Goal: Task Accomplishment & Management: Complete application form

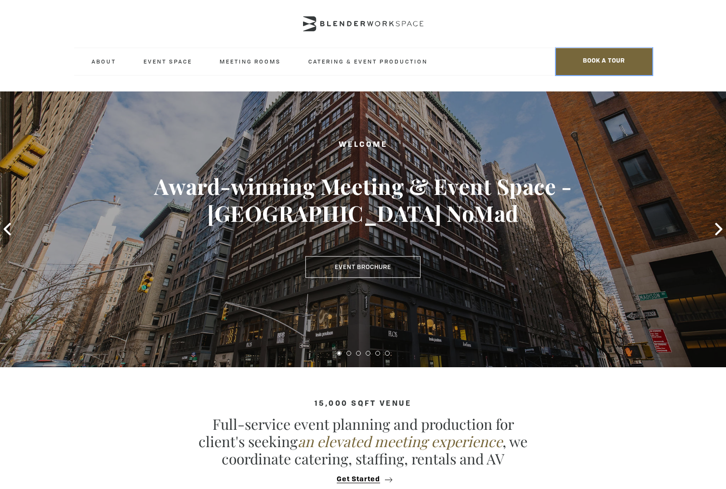
click at [602, 60] on span "BOOK A TOUR" at bounding box center [604, 61] width 96 height 27
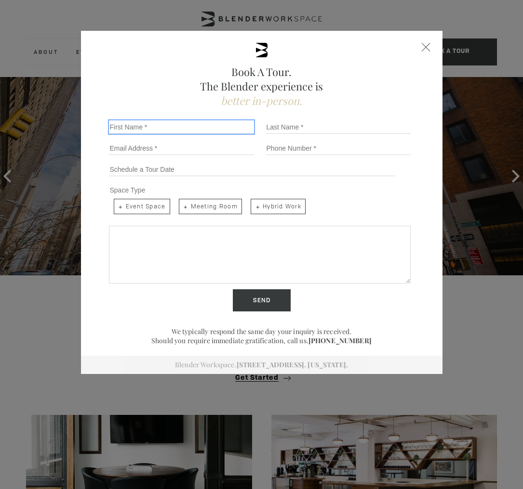
click at [187, 127] on input "First Name *" at bounding box center [181, 126] width 145 height 13
type input "Denis"
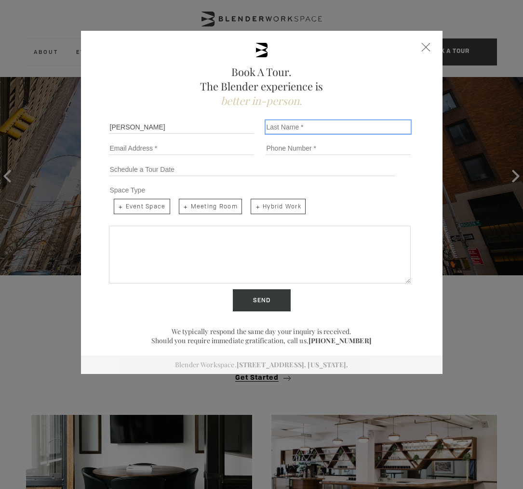
type input "Bernard"
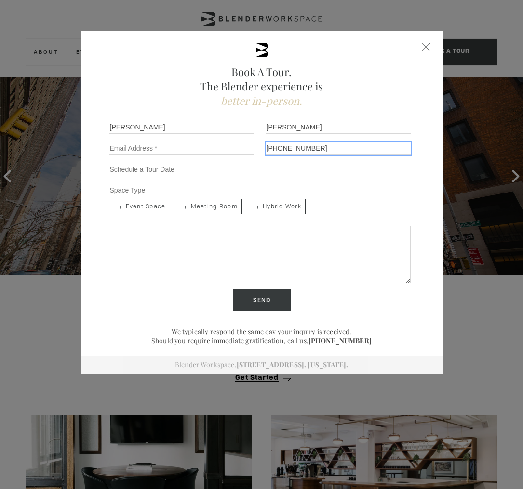
drag, startPoint x: 325, startPoint y: 149, endPoint x: 249, endPoint y: 150, distance: 76.6
click at [265, 150] on input "+15702057899" at bounding box center [337, 148] width 145 height 13
drag, startPoint x: 309, startPoint y: 149, endPoint x: 275, endPoint y: 148, distance: 33.7
click at [275, 148] on input "5705851984" at bounding box center [337, 148] width 145 height 13
type input "5705890005"
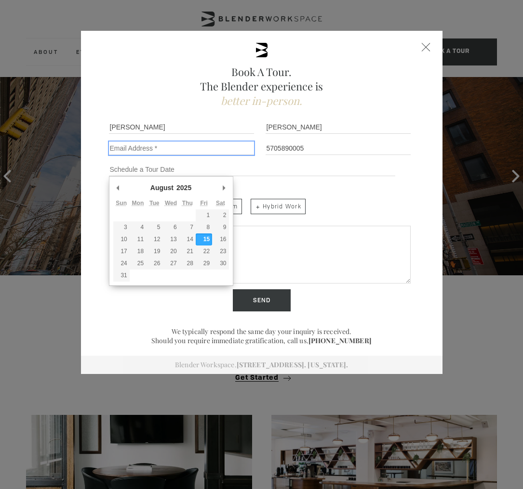
click at [197, 153] on input "Email *" at bounding box center [181, 148] width 145 height 13
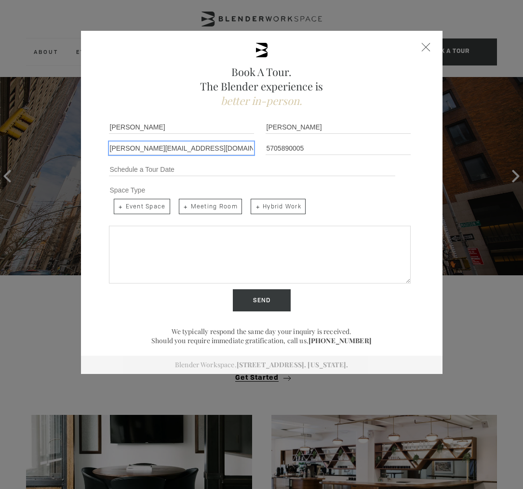
type input "denis@nyli.com"
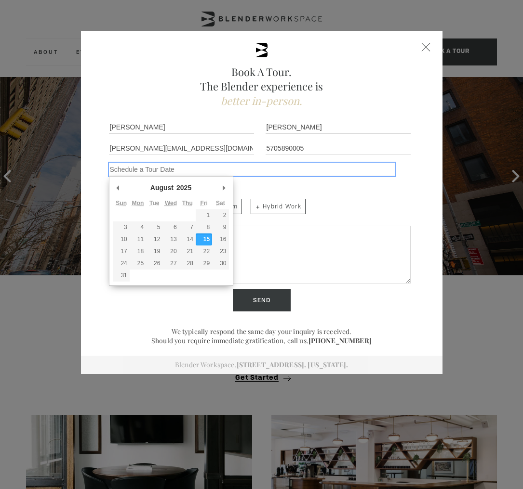
click at [186, 171] on input "Schedule a Tour" at bounding box center [252, 169] width 287 height 13
type div "2025-08-14"
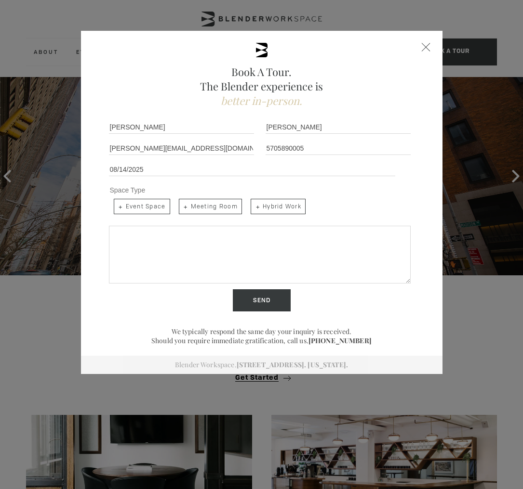
click at [156, 230] on textarea "Share more details below..." at bounding box center [260, 255] width 302 height 58
type textarea "test"
click at [264, 300] on input "Send" at bounding box center [262, 301] width 58 height 22
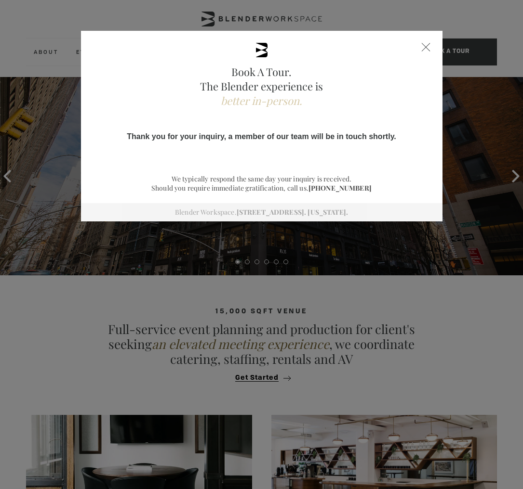
click at [209, 138] on span "Thank you for your inquiry, a member of our team will be in touch shortly." at bounding box center [261, 136] width 269 height 8
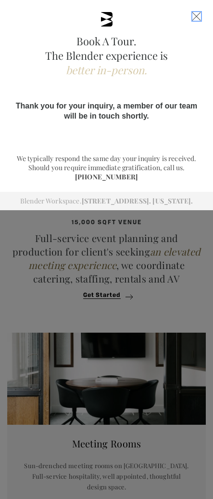
click at [193, 18] on span "Close form" at bounding box center [197, 16] width 9 height 9
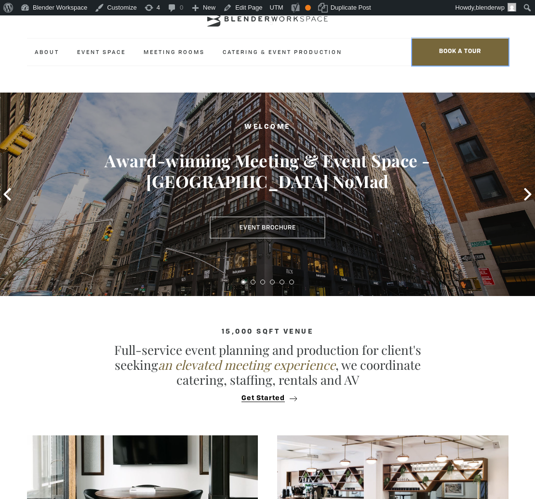
click at [454, 48] on span "BOOK A TOUR" at bounding box center [460, 52] width 96 height 27
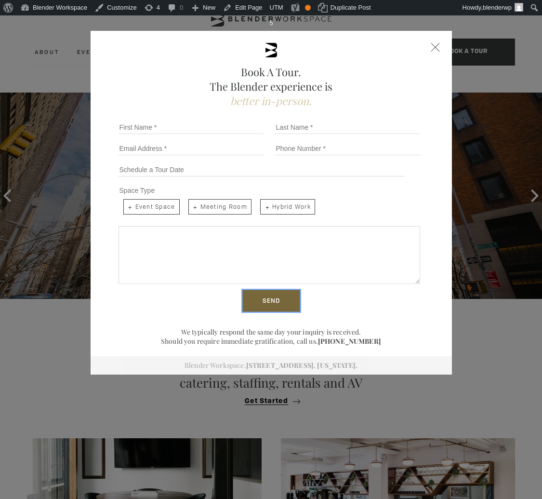
click at [271, 302] on input "Send" at bounding box center [271, 301] width 58 height 22
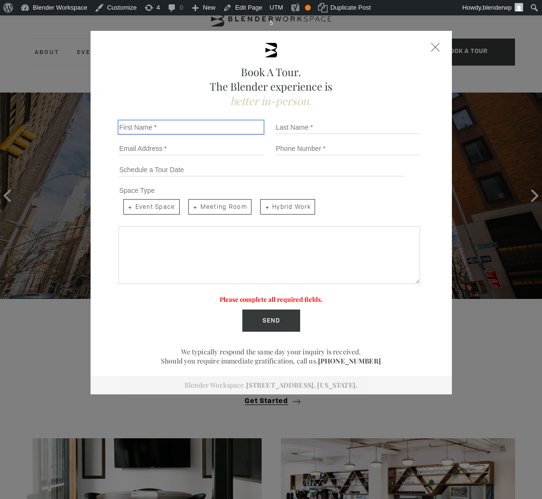
click at [168, 132] on input "First Name *" at bounding box center [190, 126] width 145 height 13
type input "Denis"
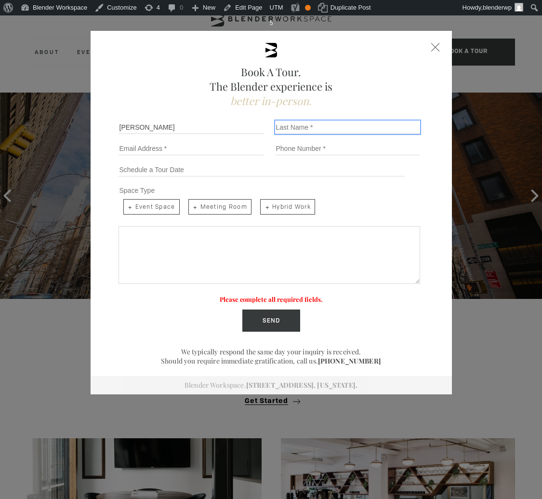
type input "Bernard"
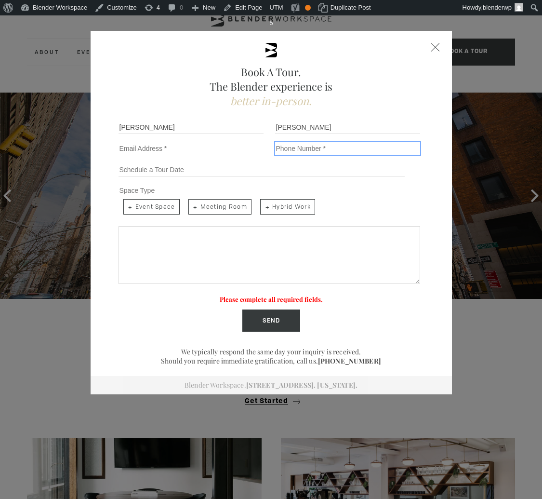
type input "+15702057899"
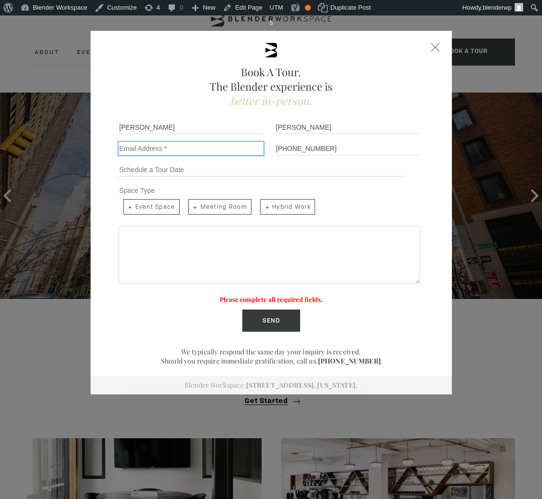
click at [185, 149] on input "Email *" at bounding box center [190, 148] width 145 height 13
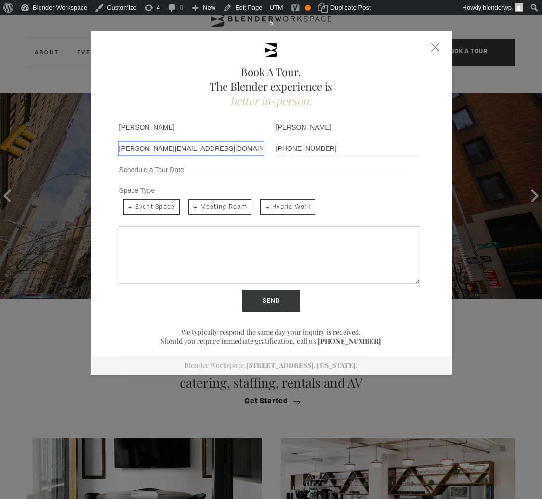
type input "denis@nyli.com"
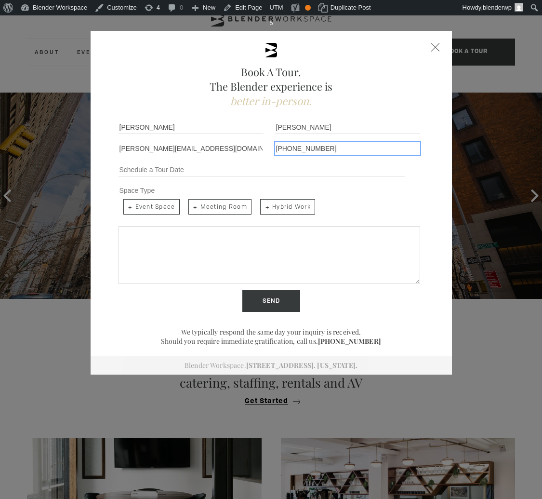
drag, startPoint x: 292, startPoint y: 149, endPoint x: 389, endPoint y: 151, distance: 96.4
click at [389, 151] on input "+15702057899" at bounding box center [347, 148] width 145 height 13
type input "+15705890005"
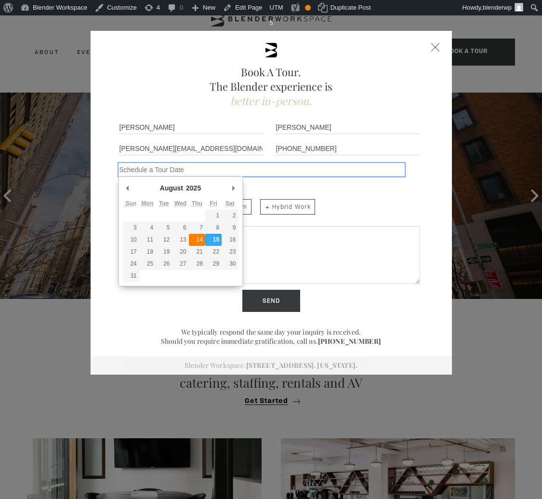
type div "2025-08-14"
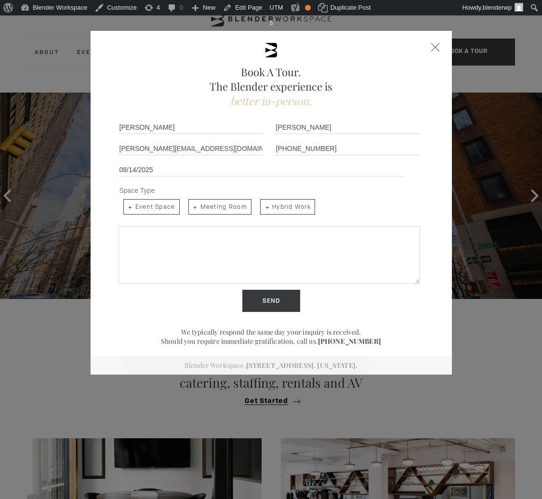
click at [196, 234] on textarea "Share more details below..." at bounding box center [269, 255] width 302 height 58
type textarea "test2"
click at [270, 303] on input "Send" at bounding box center [271, 301] width 58 height 22
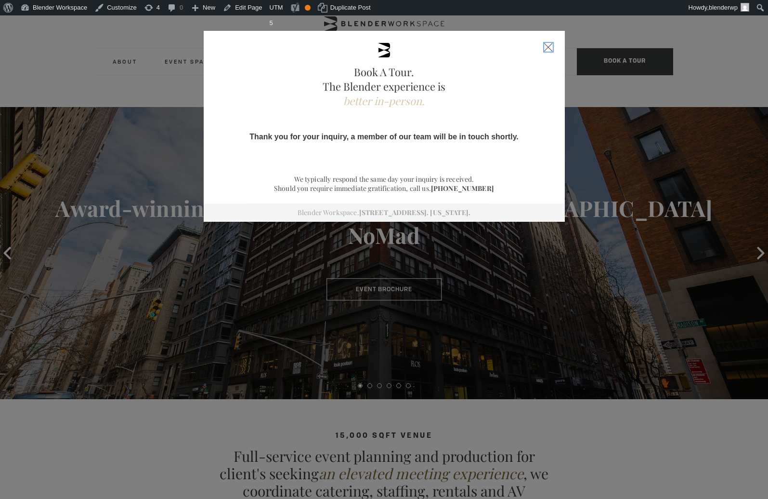
click at [534, 48] on div "Close form" at bounding box center [548, 47] width 9 height 9
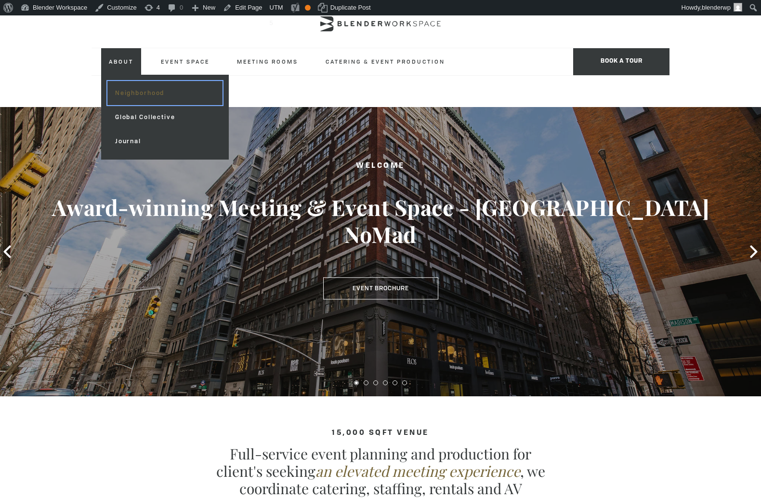
click at [124, 89] on link "Neighborhood" at bounding box center [164, 93] width 115 height 24
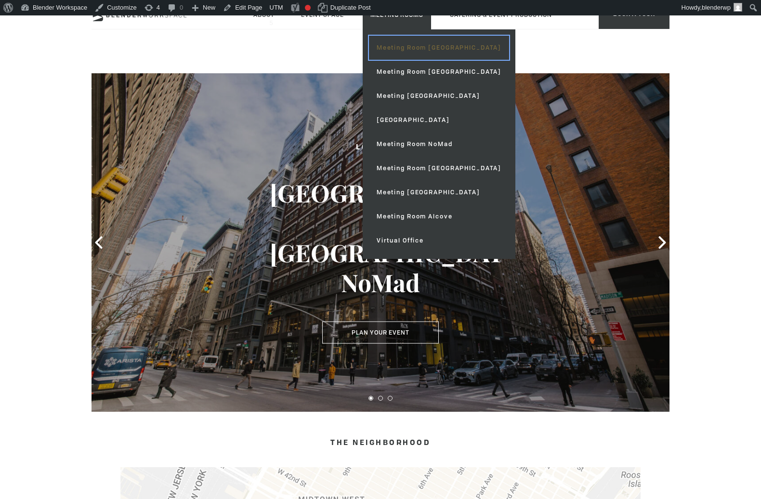
click at [402, 47] on link "Meeting Room [GEOGRAPHIC_DATA]" at bounding box center [439, 48] width 140 height 24
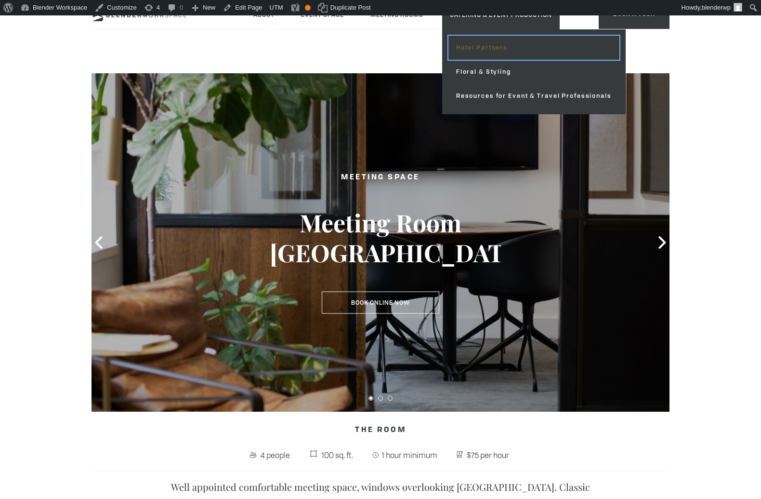
click at [480, 45] on link "Hotel Partners" at bounding box center [533, 48] width 171 height 24
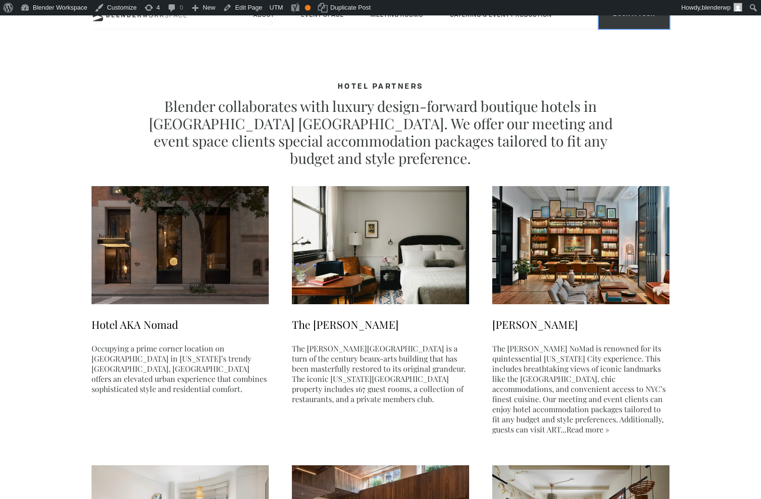
click at [622, 19] on span "BOOK A TOUR" at bounding box center [634, 14] width 71 height 29
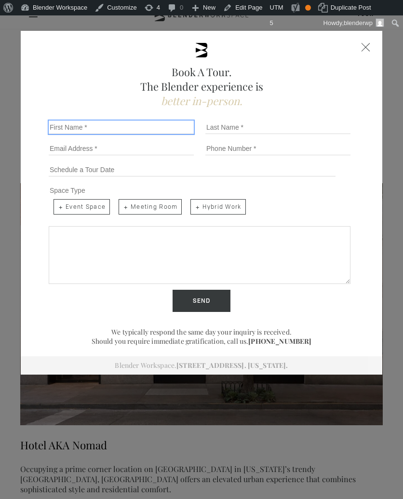
click at [125, 130] on input "First Name *" at bounding box center [121, 126] width 145 height 13
type input "Denis"
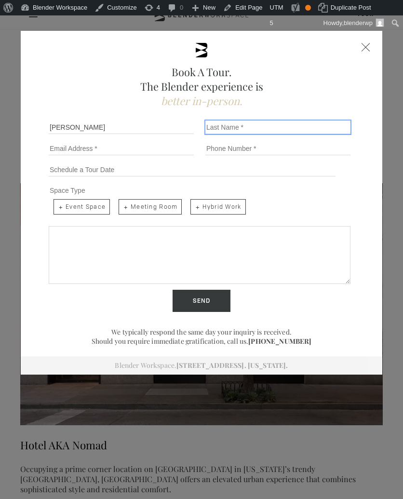
type input "Bernard"
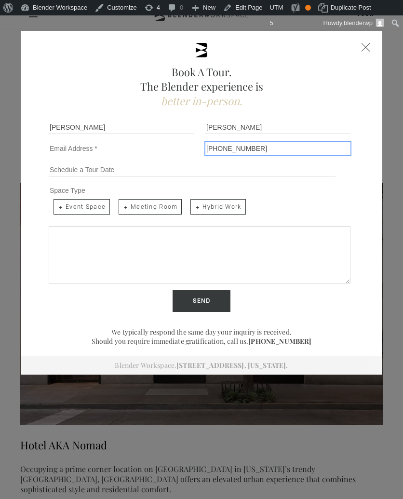
click at [231, 148] on input "+15702057899" at bounding box center [277, 148] width 145 height 13
type input "+5705890005"
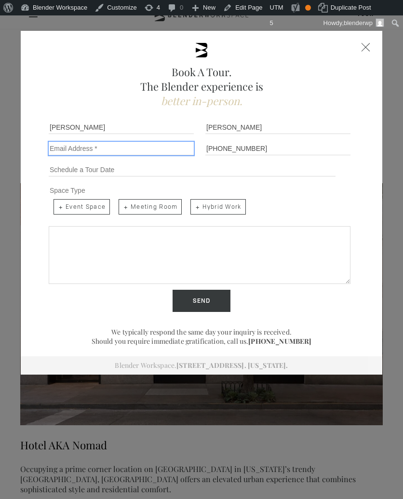
click at [91, 148] on input "Email *" at bounding box center [121, 148] width 145 height 13
type input "denis@nyli.com"
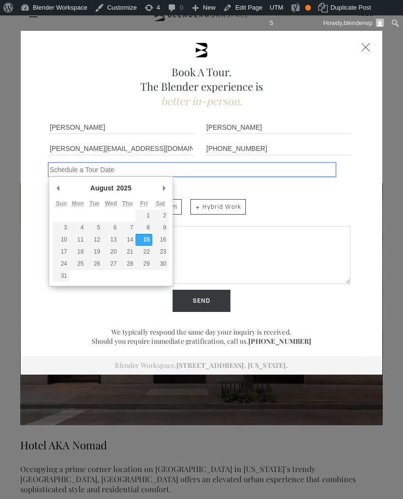
click at [90, 170] on input "Schedule a Tour" at bounding box center [192, 169] width 287 height 13
type div "2025-08-15"
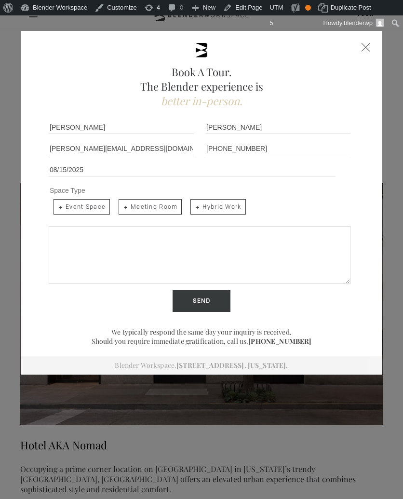
click at [119, 250] on textarea "Share more details below..." at bounding box center [200, 255] width 302 height 58
type textarea "test3"
click at [203, 301] on input "Send" at bounding box center [201, 301] width 58 height 22
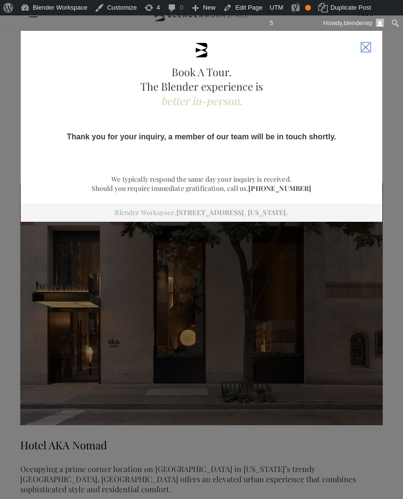
click at [361, 48] on div "Close form" at bounding box center [365, 47] width 9 height 9
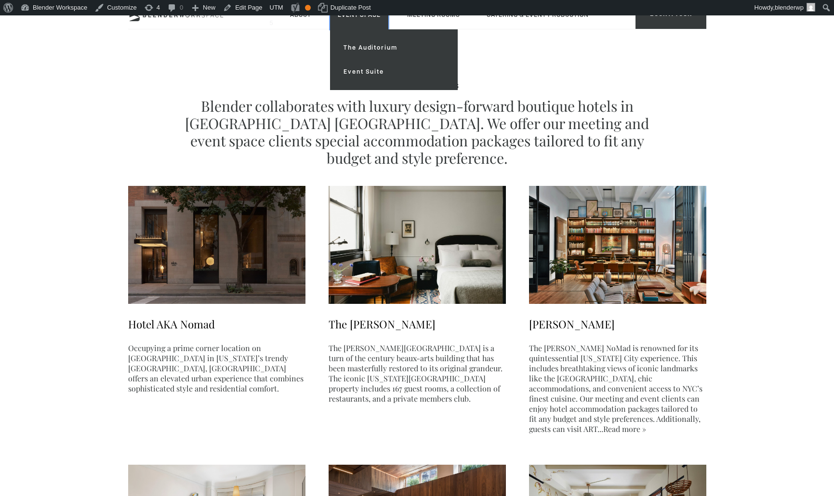
click at [365, 20] on link "Event Space" at bounding box center [359, 14] width 58 height 29
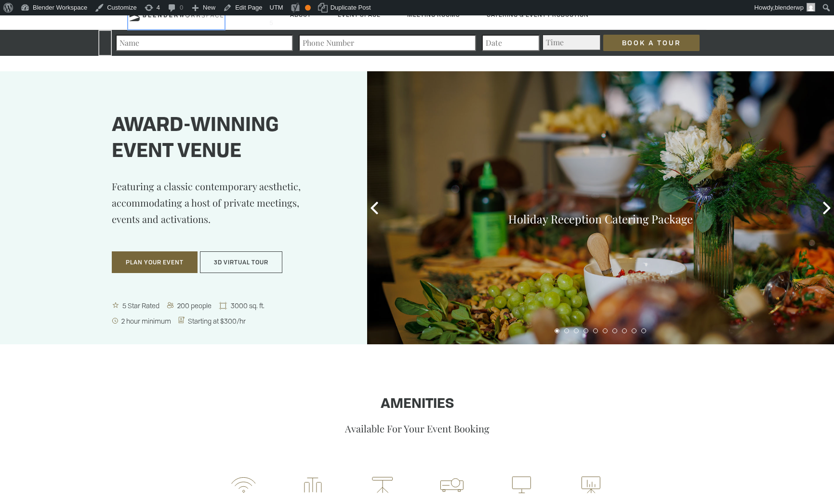
click at [199, 21] on icon at bounding box center [176, 16] width 96 height 12
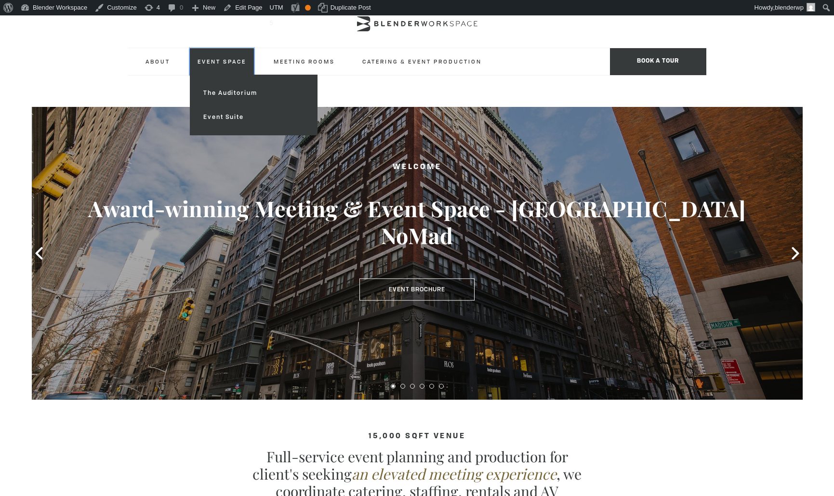
click at [233, 57] on link "Event Space" at bounding box center [222, 61] width 64 height 26
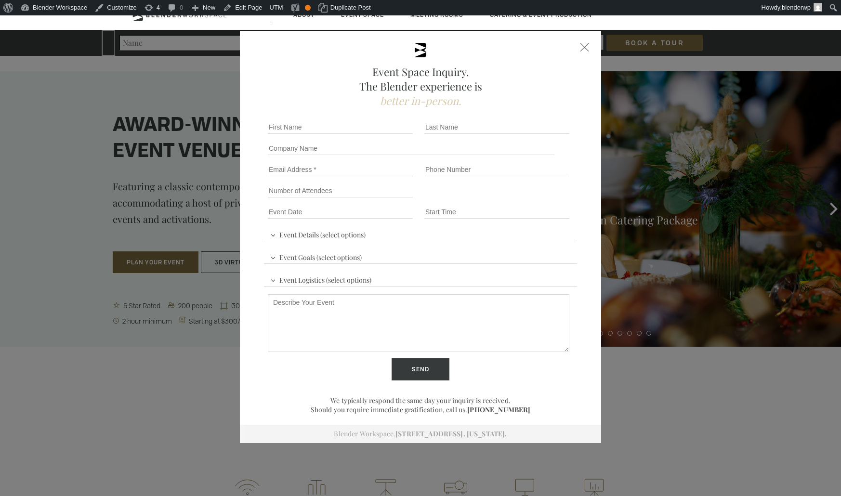
click at [580, 50] on div at bounding box center [584, 47] width 9 height 9
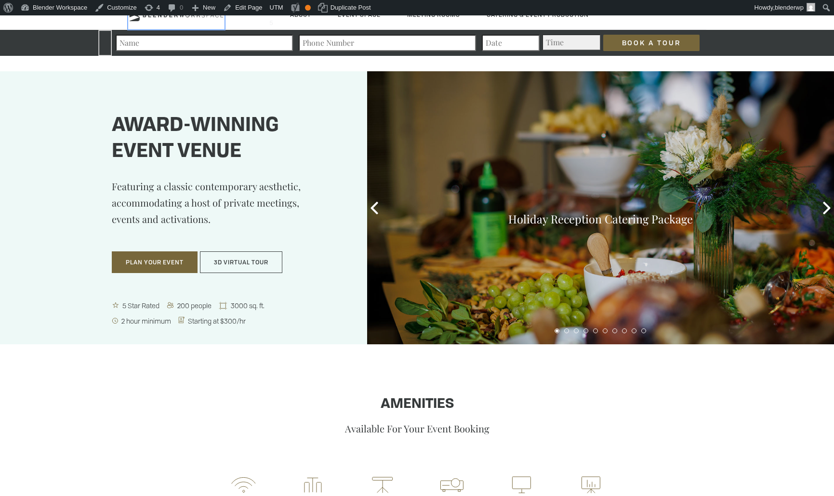
click at [159, 19] on icon at bounding box center [176, 16] width 96 height 12
